Goal: Transaction & Acquisition: Purchase product/service

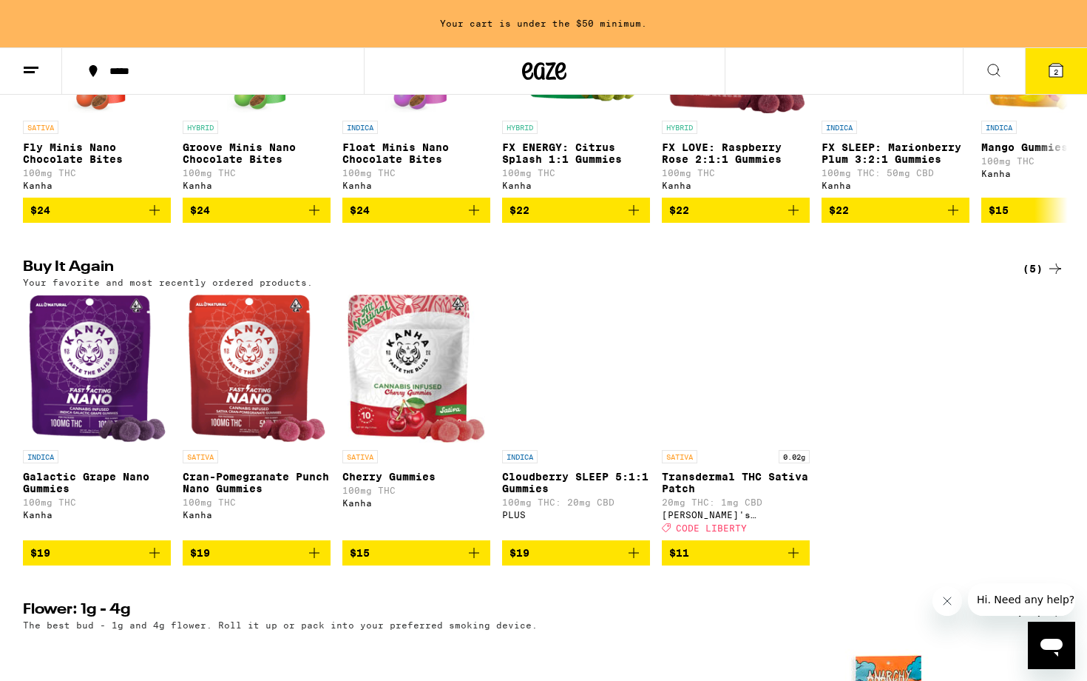
scroll to position [1027, 0]
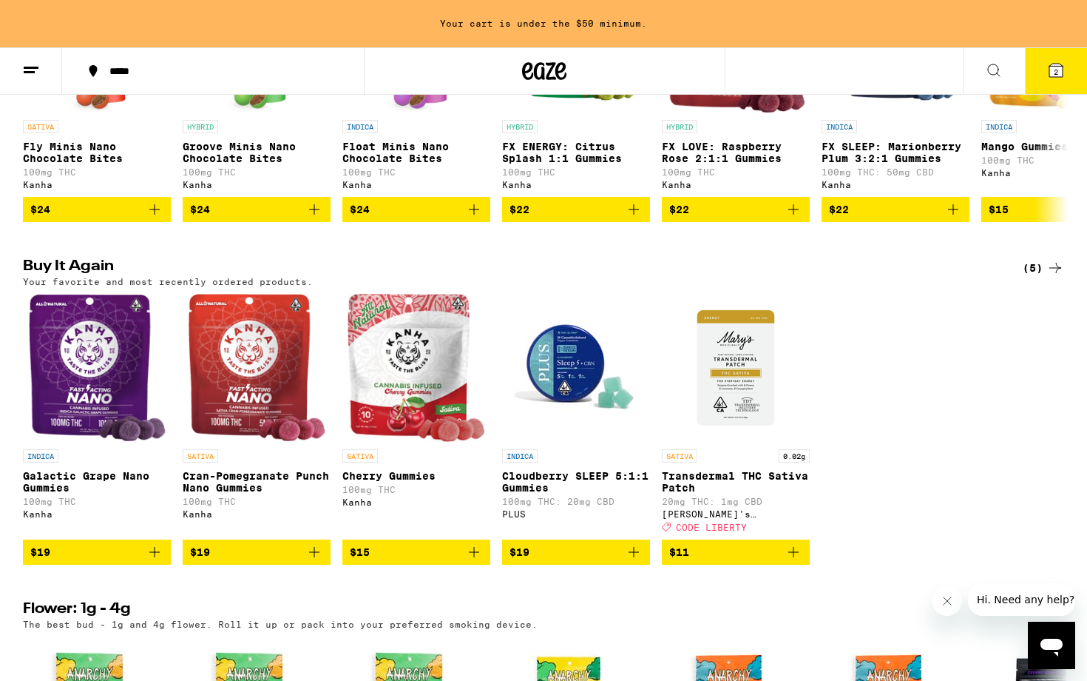
click at [229, 402] on img "Open page for Cran-Pomegranate Punch Nano Gummies from Kanha" at bounding box center [257, 368] width 138 height 148
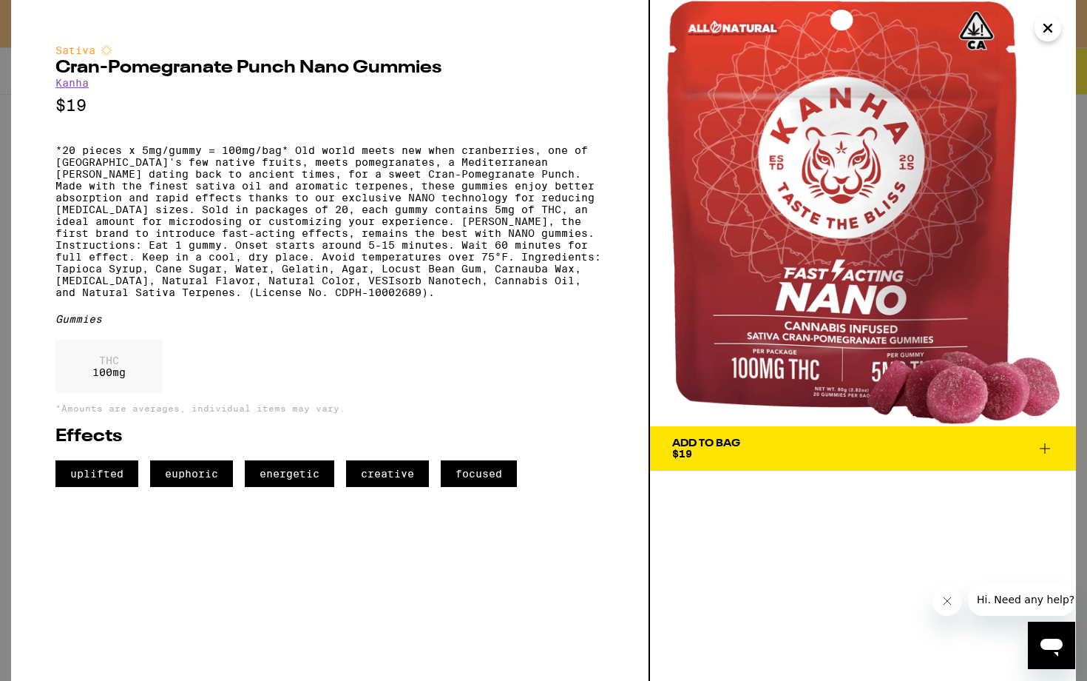
click at [842, 450] on span "Add To Bag $19" at bounding box center [863, 448] width 382 height 21
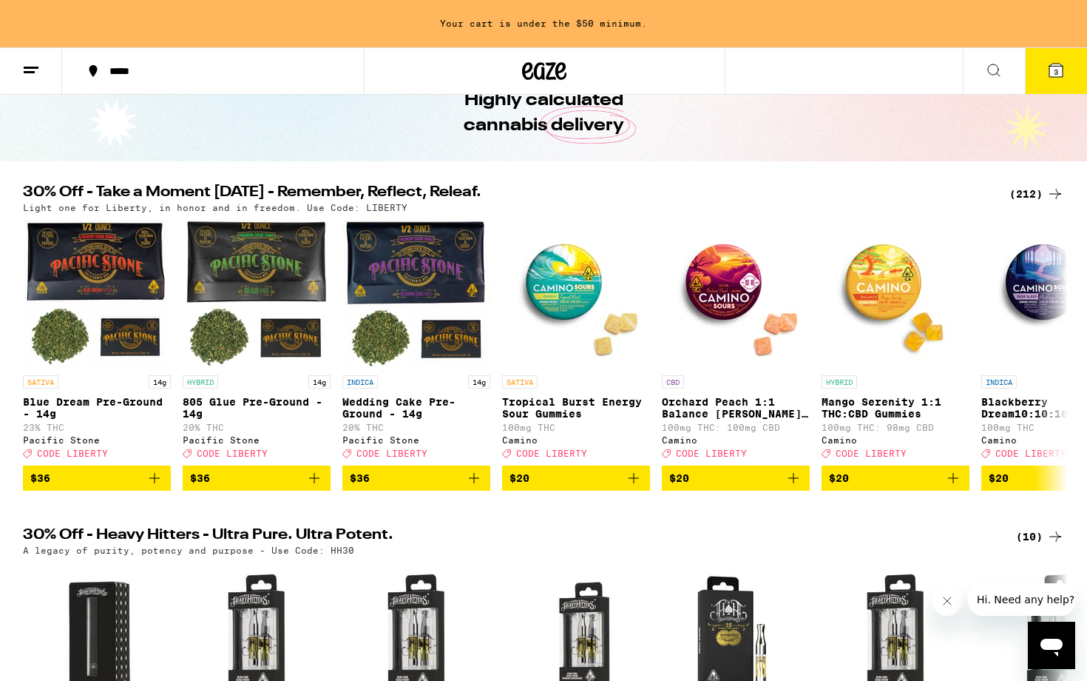
scroll to position [24, 0]
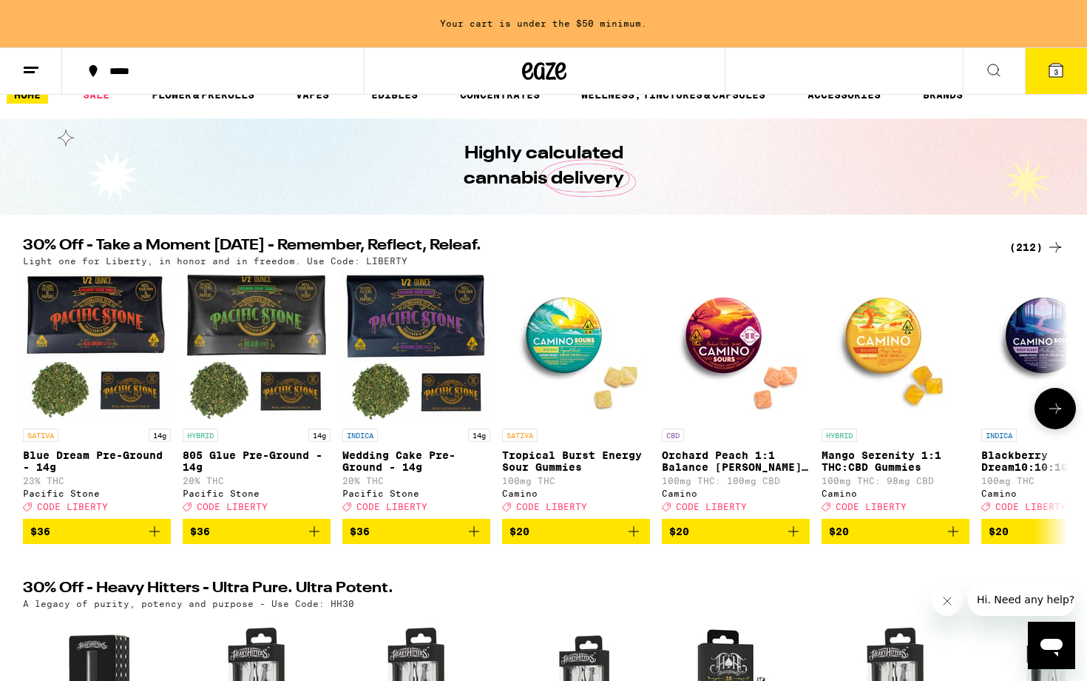
click at [1055, 424] on button at bounding box center [1055, 408] width 41 height 41
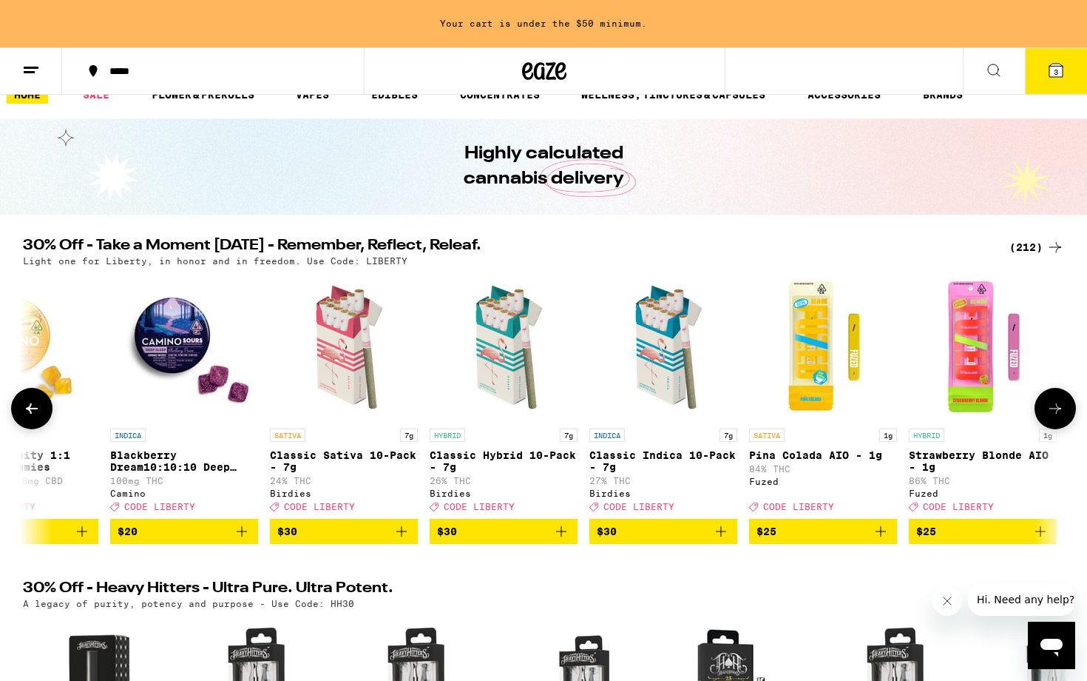
scroll to position [0, 880]
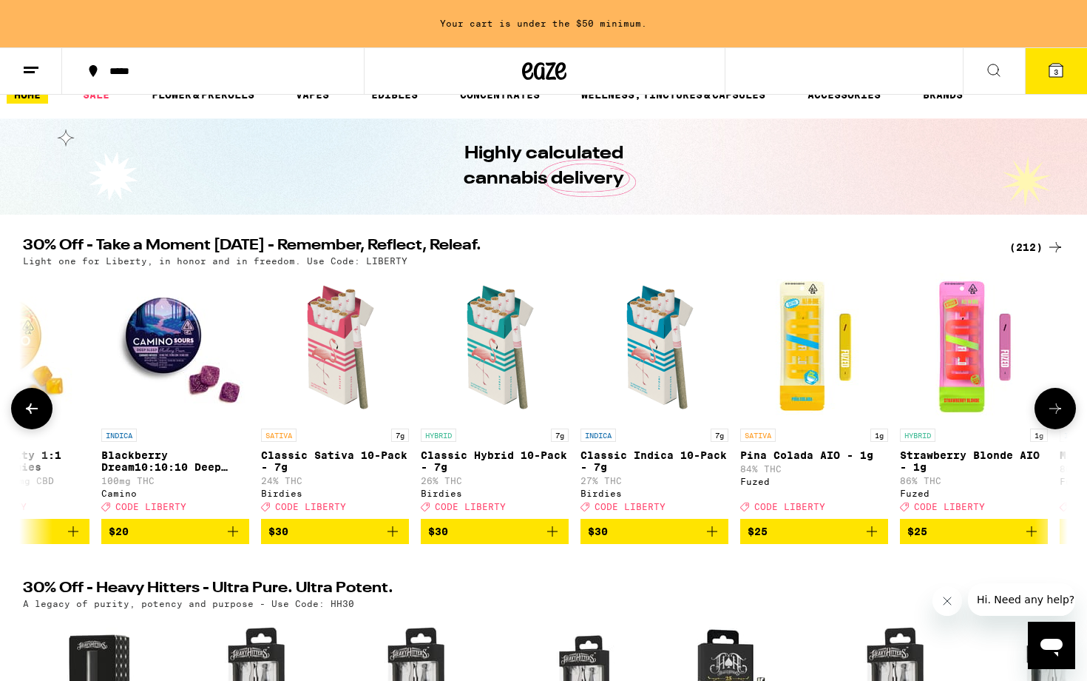
click at [1055, 424] on button at bounding box center [1055, 408] width 41 height 41
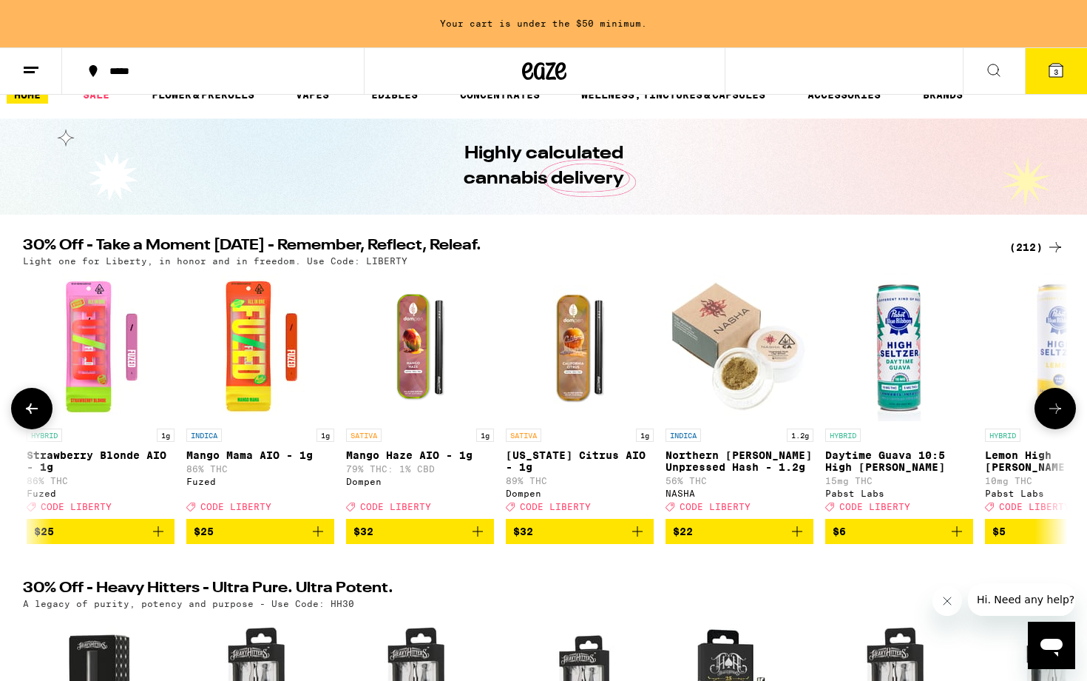
scroll to position [0, 1760]
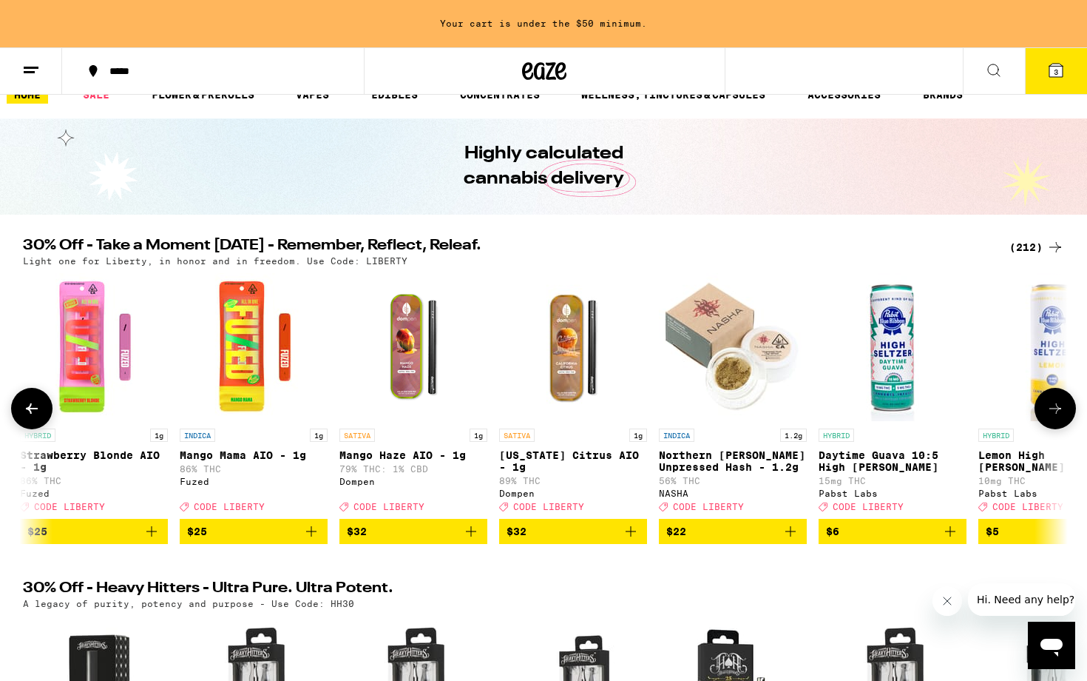
click at [1055, 417] on icon at bounding box center [1056, 408] width 18 height 18
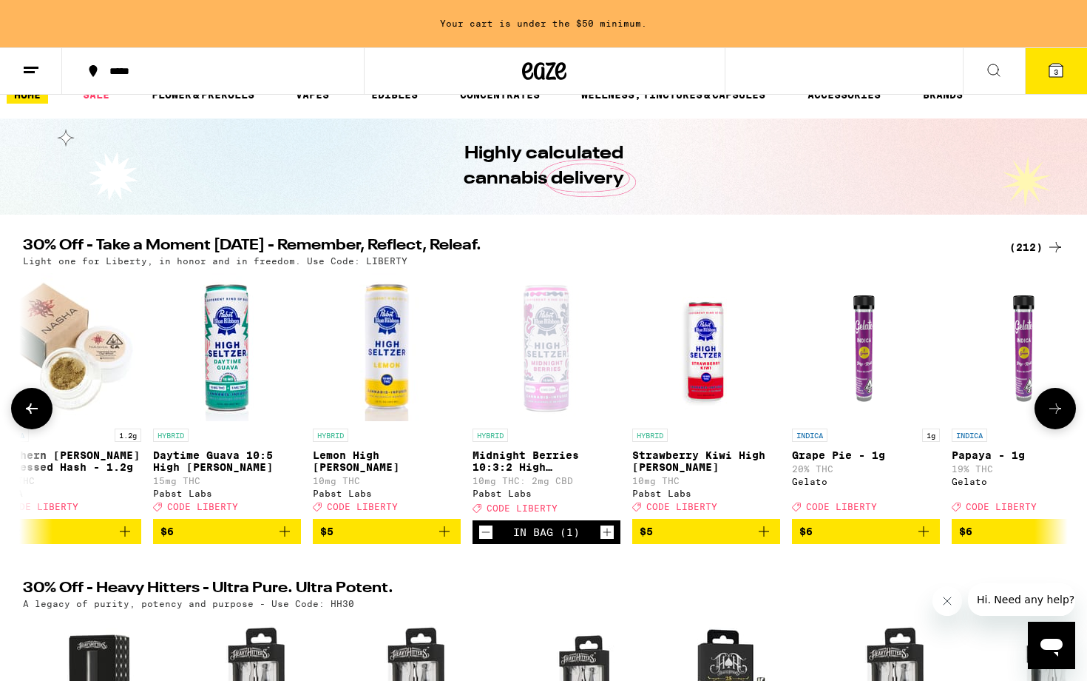
scroll to position [0, 2424]
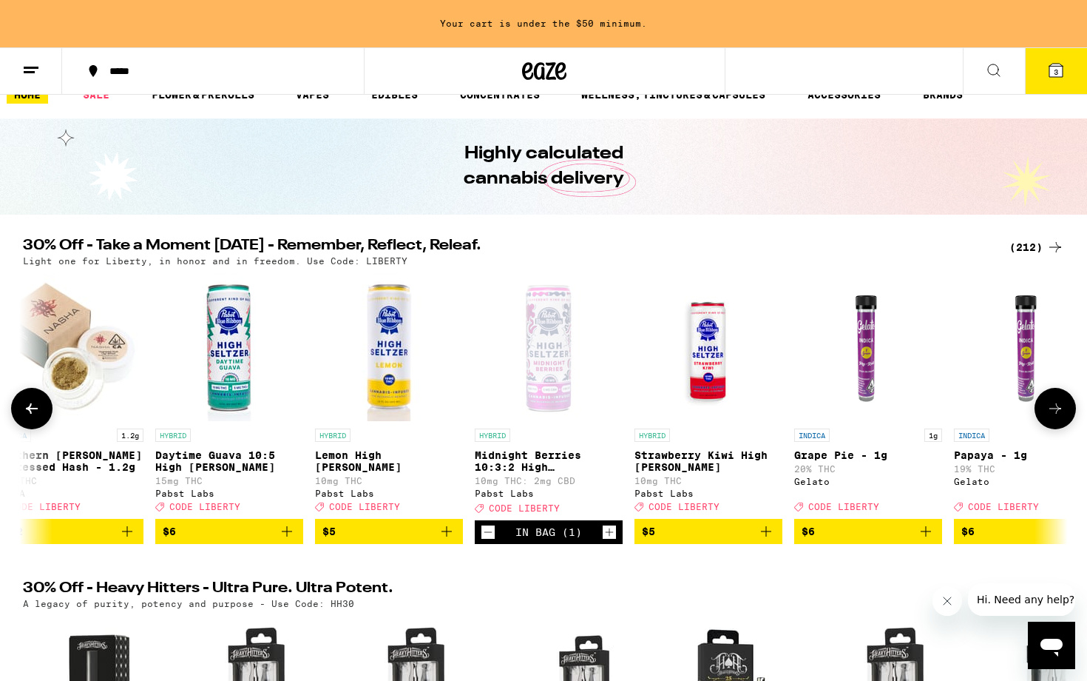
click at [294, 540] on icon "Add to bag" at bounding box center [287, 531] width 18 height 18
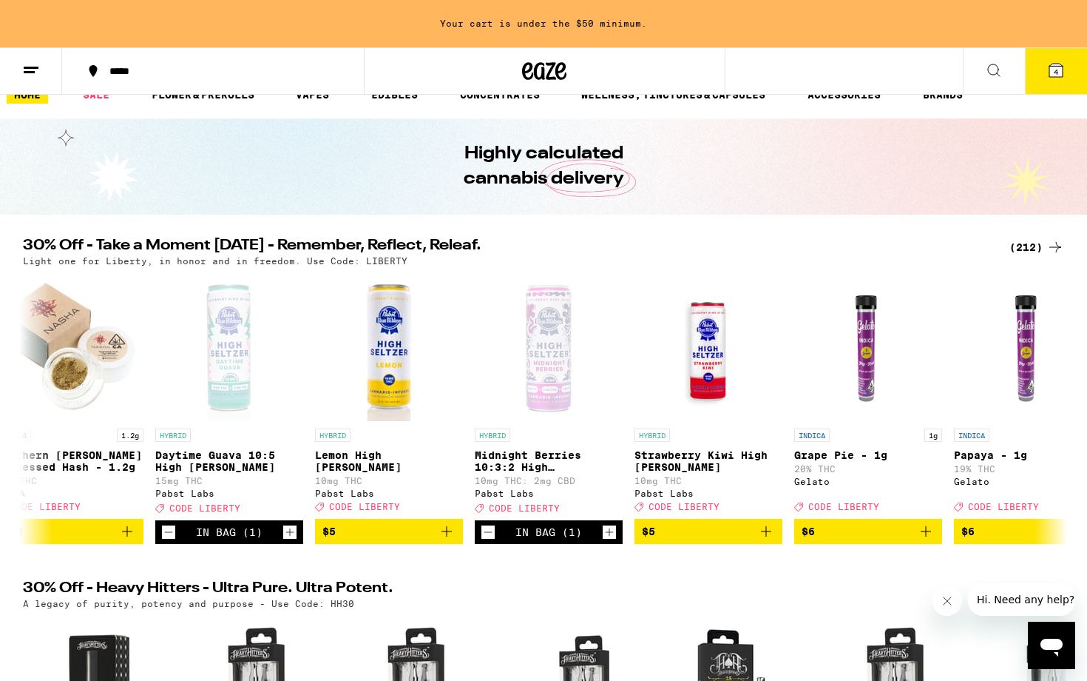
click at [1053, 70] on icon at bounding box center [1056, 70] width 13 height 13
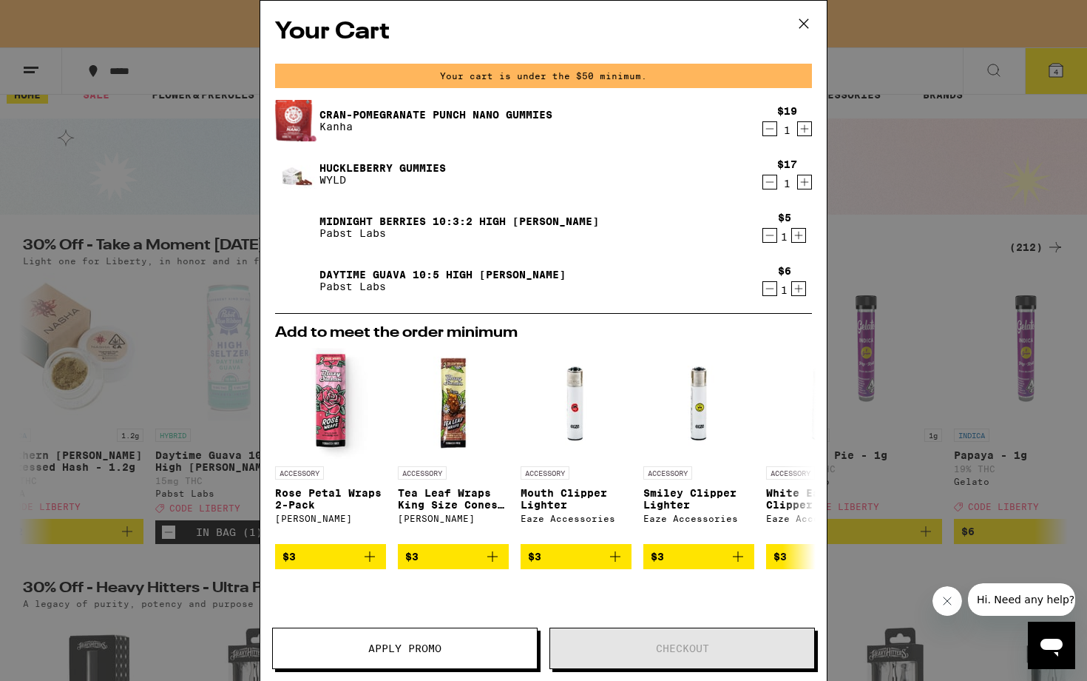
click at [800, 231] on icon "Increment" at bounding box center [798, 235] width 13 height 18
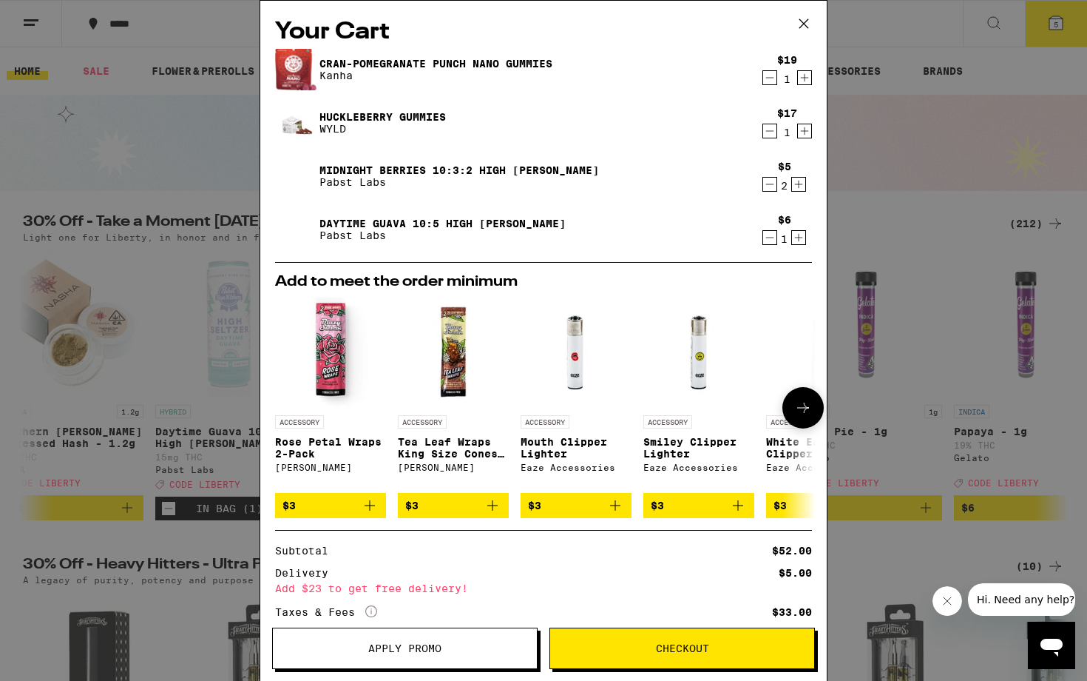
click at [807, 415] on icon at bounding box center [803, 408] width 18 height 18
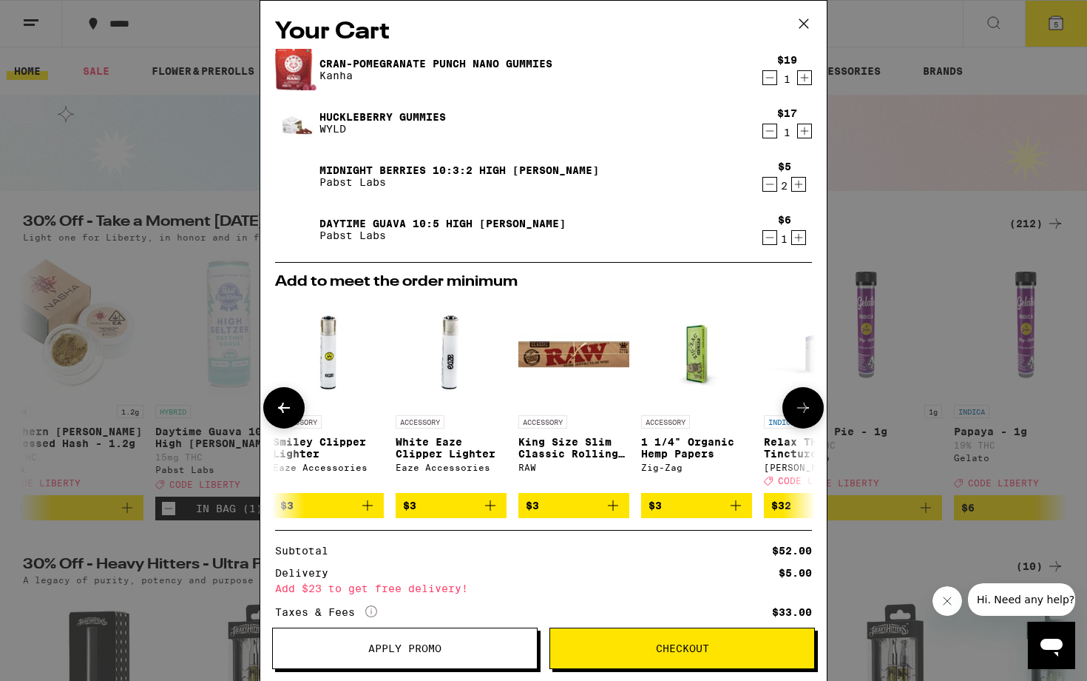
scroll to position [0, 376]
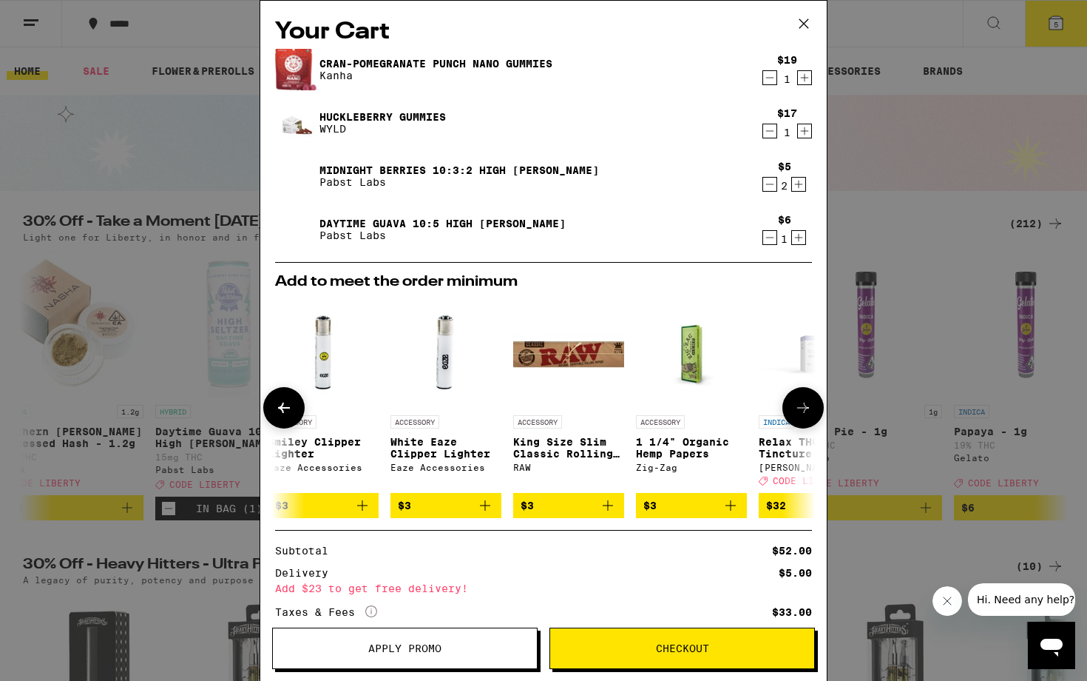
click at [806, 412] on icon at bounding box center [803, 407] width 12 height 10
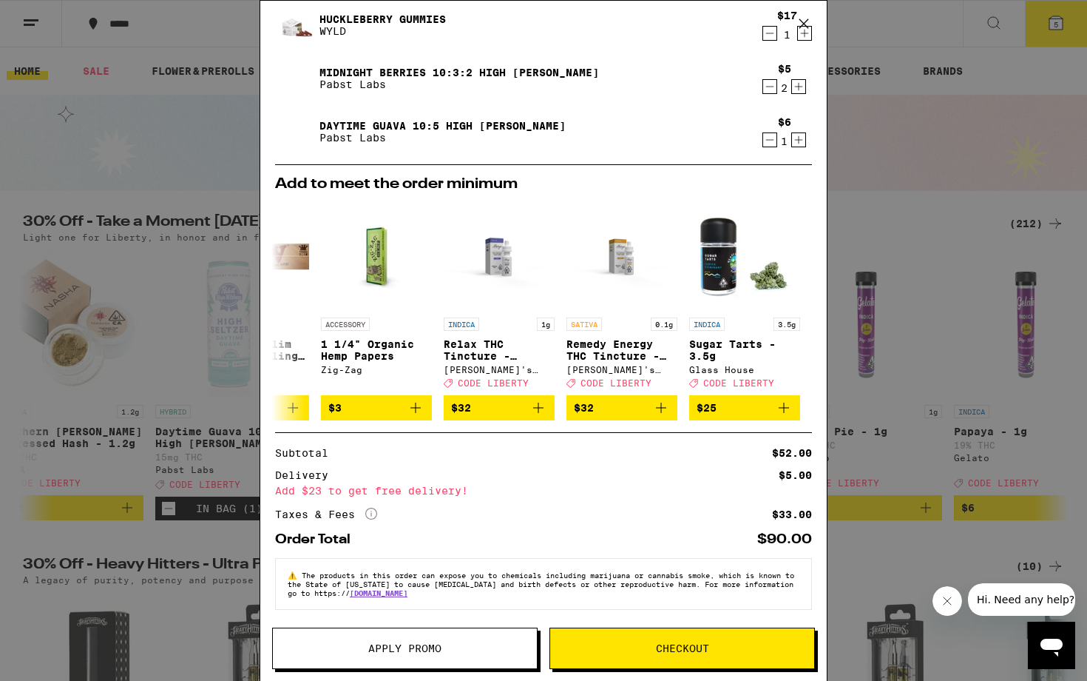
scroll to position [0, 0]
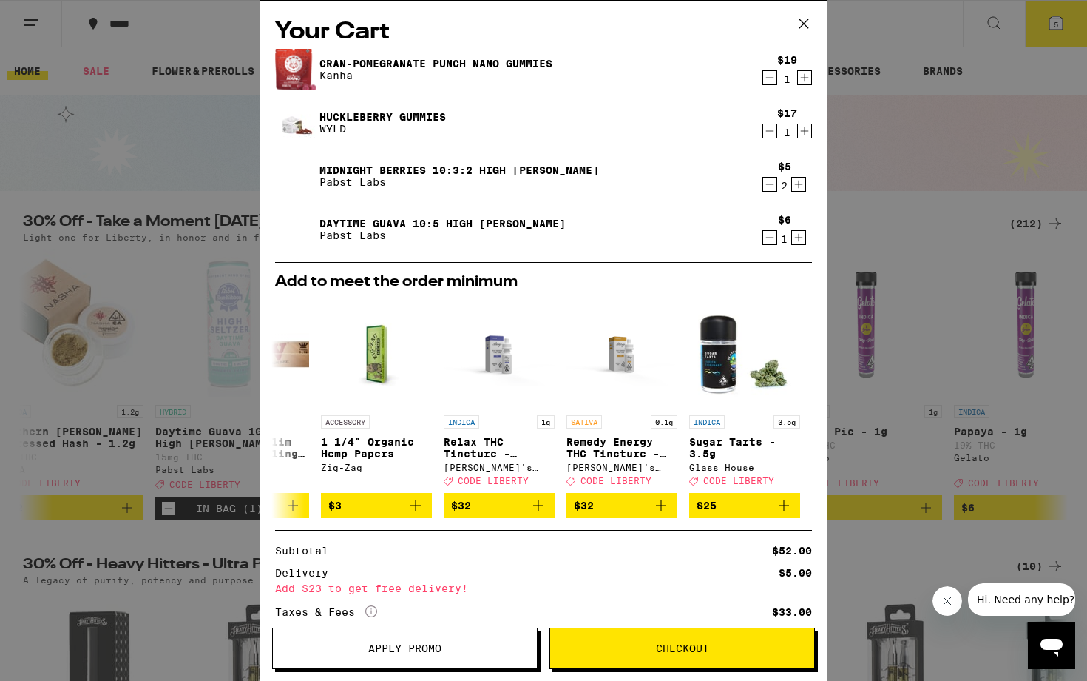
click at [805, 27] on icon at bounding box center [804, 24] width 22 height 22
